Goal: Task Accomplishment & Management: Use online tool/utility

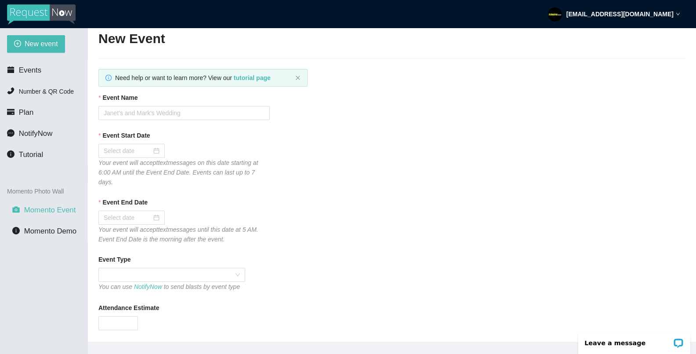
click at [62, 214] on li "Momento Event" at bounding box center [43, 210] width 87 height 18
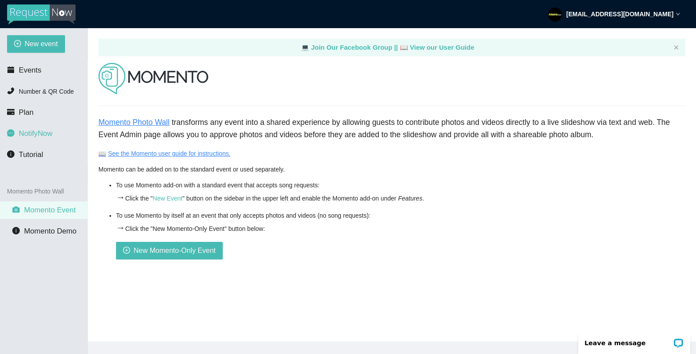
click at [38, 134] on span "NotifyNow" at bounding box center [35, 133] width 33 height 8
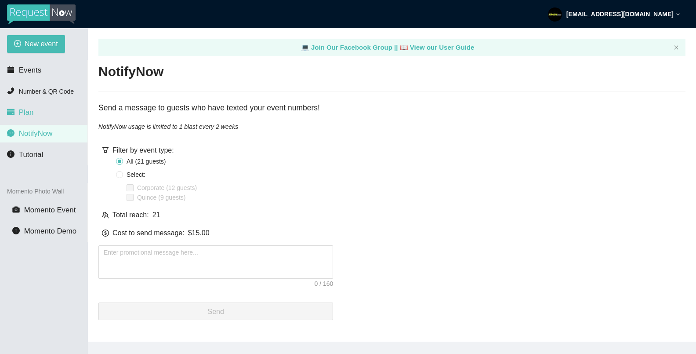
click at [35, 109] on li "Plan" at bounding box center [43, 113] width 87 height 18
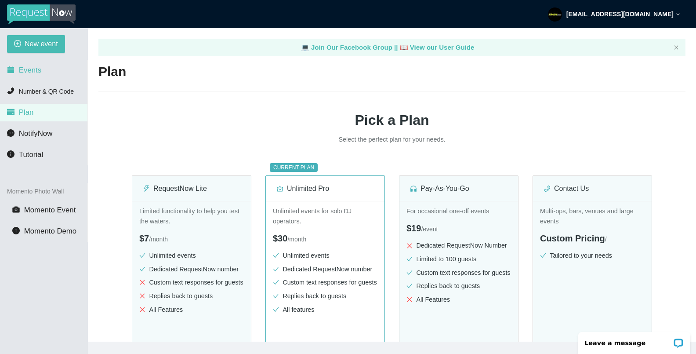
click at [29, 72] on span "Events" at bounding box center [30, 70] width 22 height 8
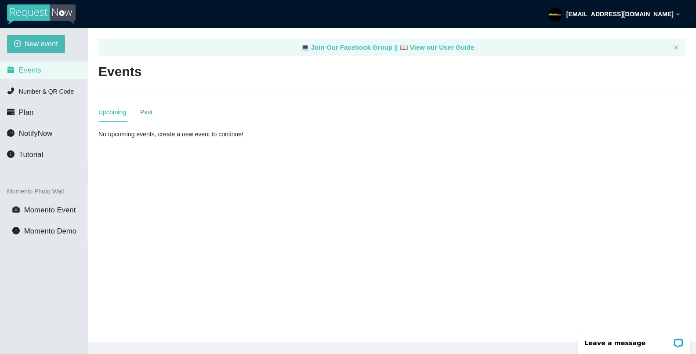
click at [145, 109] on div "Past" at bounding box center [146, 112] width 12 height 10
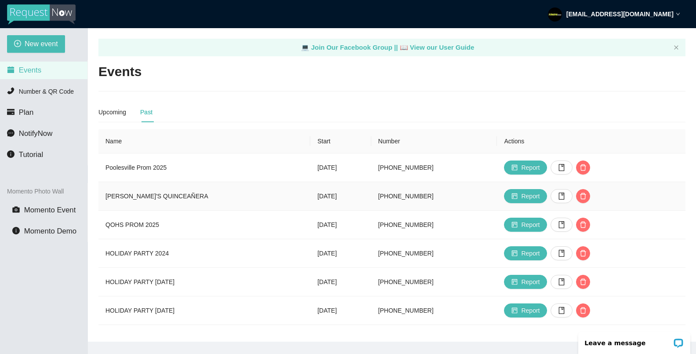
scroll to position [29, 0]
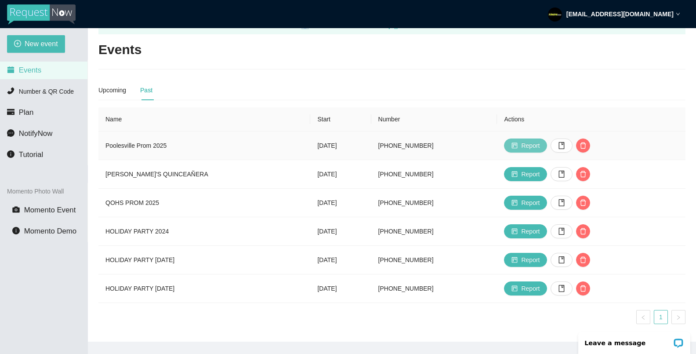
click at [536, 138] on button "Report" at bounding box center [525, 145] width 43 height 14
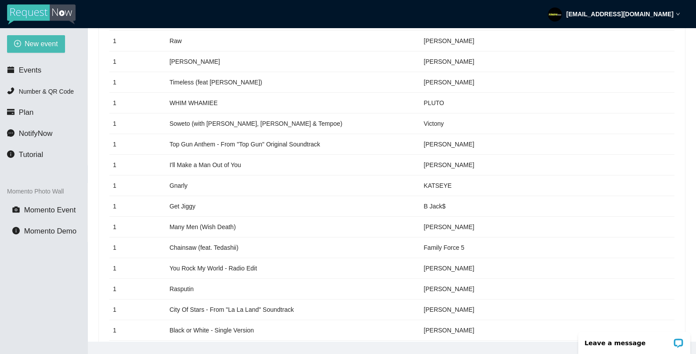
scroll to position [735, 0]
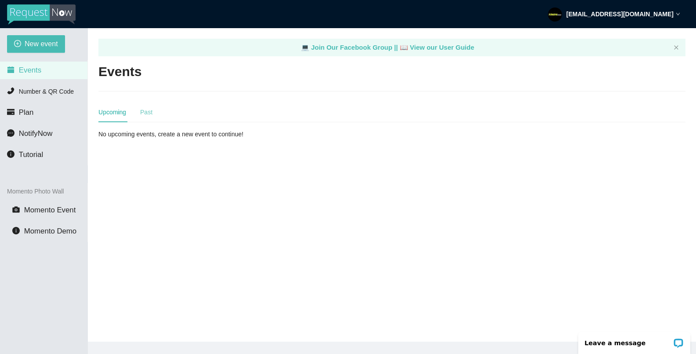
click at [144, 105] on div "Past" at bounding box center [146, 112] width 12 height 20
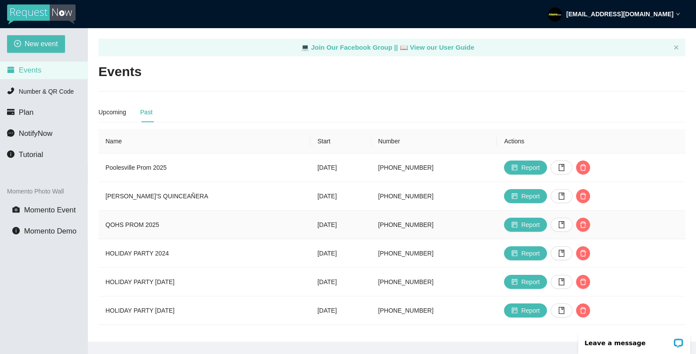
scroll to position [29, 0]
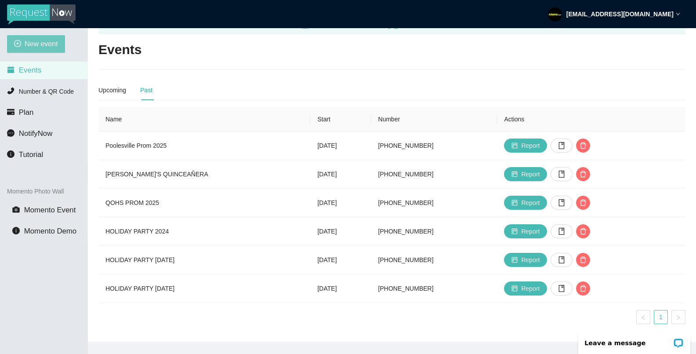
click at [36, 41] on span "New event" at bounding box center [41, 43] width 33 height 11
type textarea "[URL][DOMAIN_NAME]"
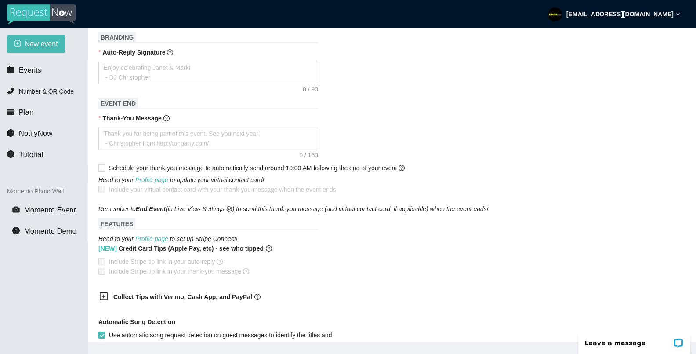
scroll to position [378, 0]
